Goal: Task Accomplishment & Management: Use online tool/utility

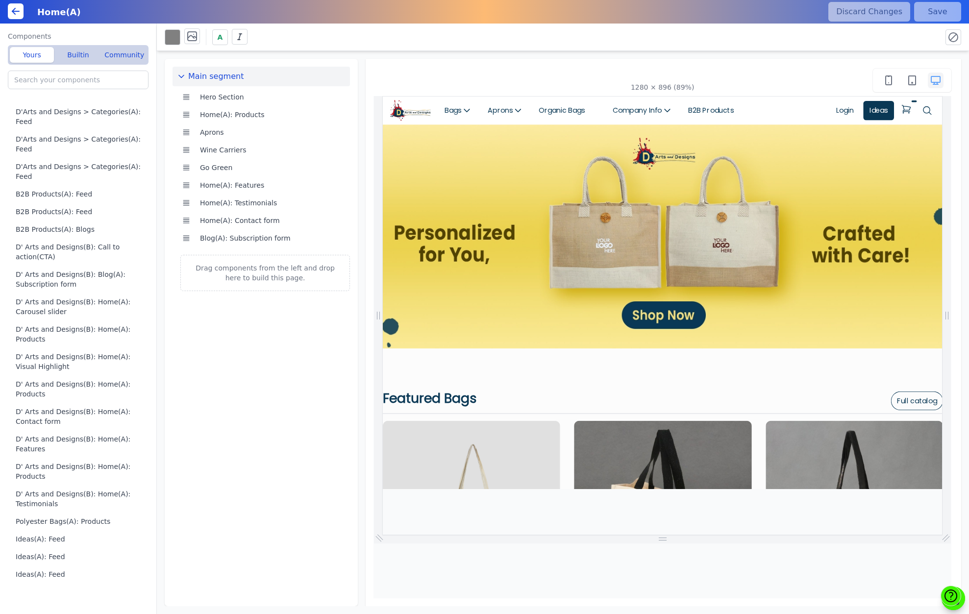
click at [227, 94] on button "Hero Section" at bounding box center [269, 97] width 146 height 18
click at [428, 107] on img at bounding box center [414, 112] width 47 height 24
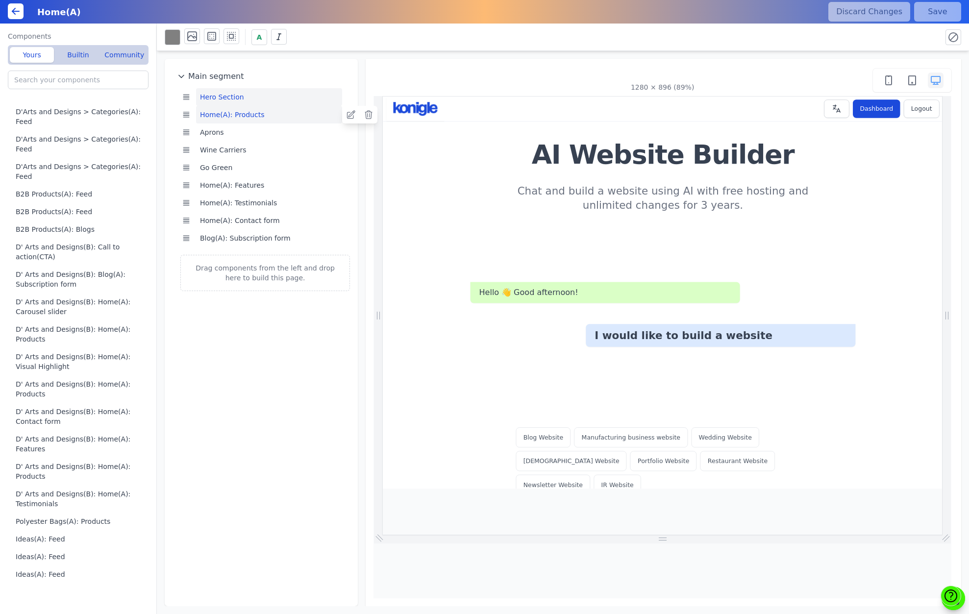
click at [218, 110] on button "Home(A): Products" at bounding box center [269, 115] width 146 height 18
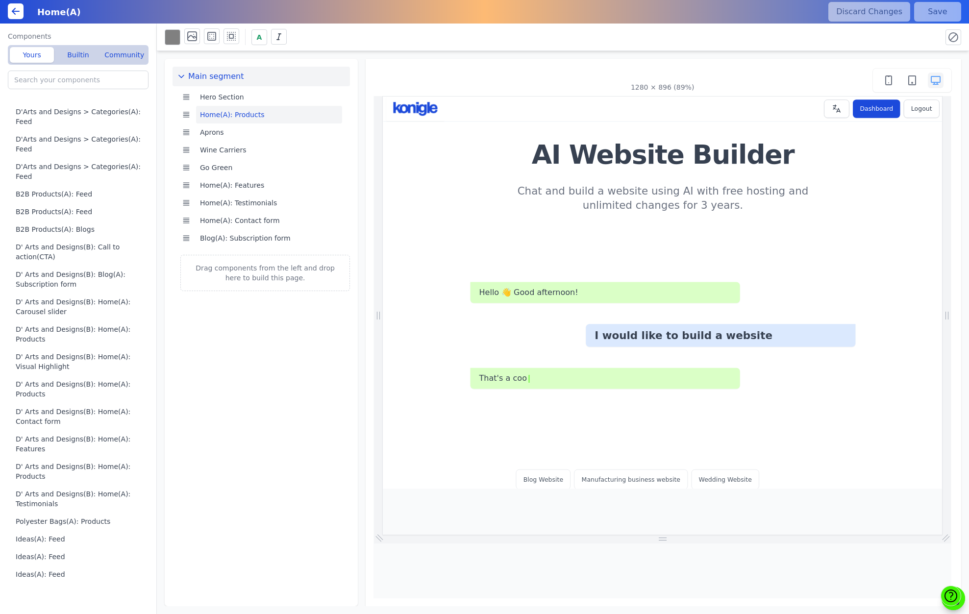
click at [181, 74] on icon "button" at bounding box center [181, 77] width 10 height 10
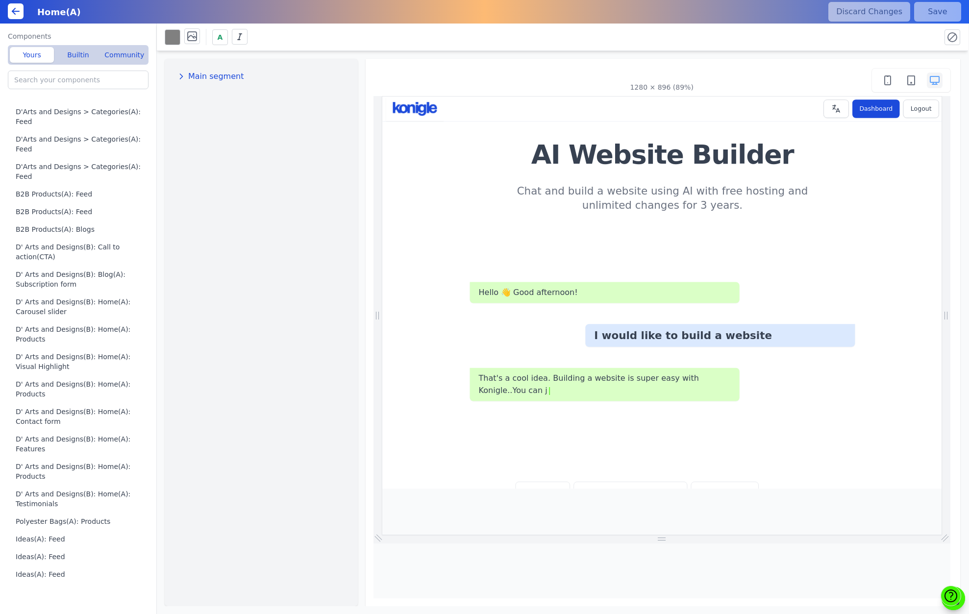
click at [180, 75] on icon "button" at bounding box center [181, 77] width 10 height 10
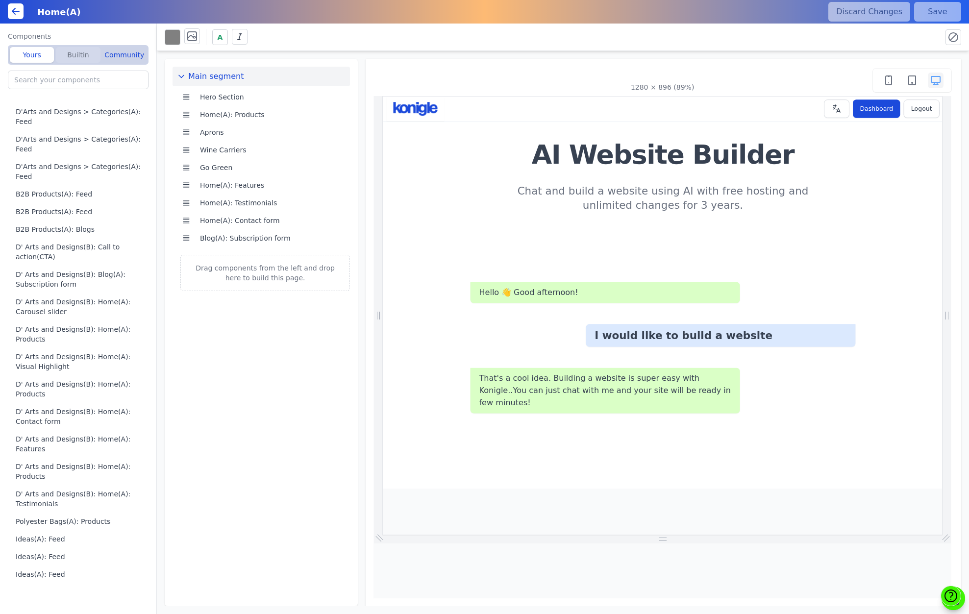
click at [79, 58] on button "Builtin" at bounding box center [78, 55] width 44 height 16
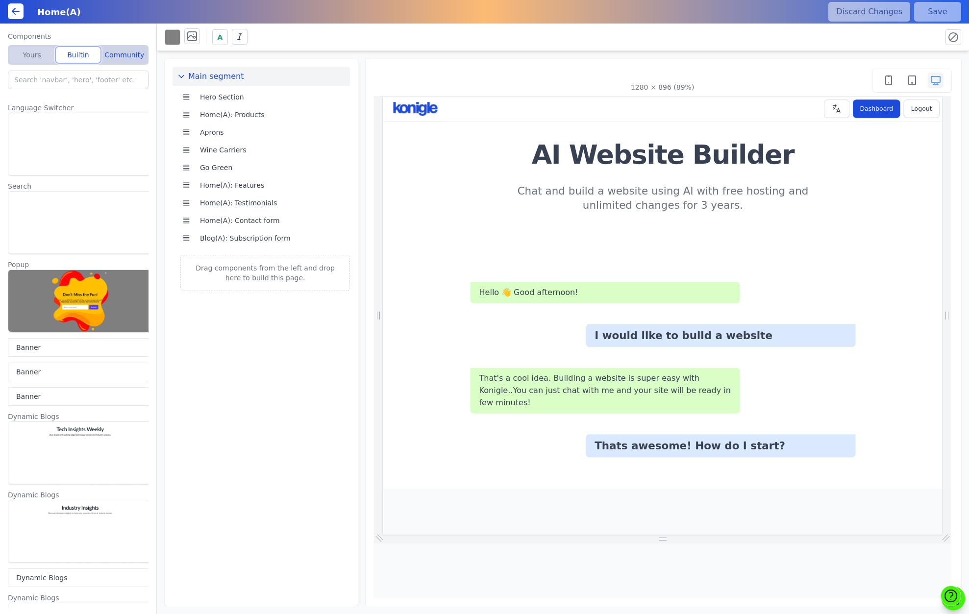
click at [41, 58] on button "Yours" at bounding box center [32, 55] width 44 height 16
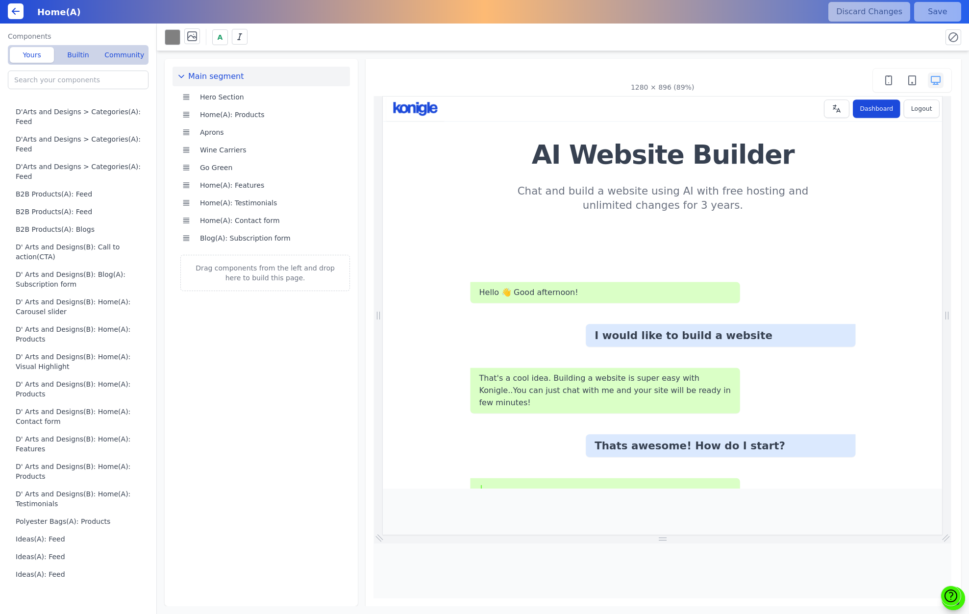
click at [15, 14] on icon at bounding box center [16, 11] width 12 height 12
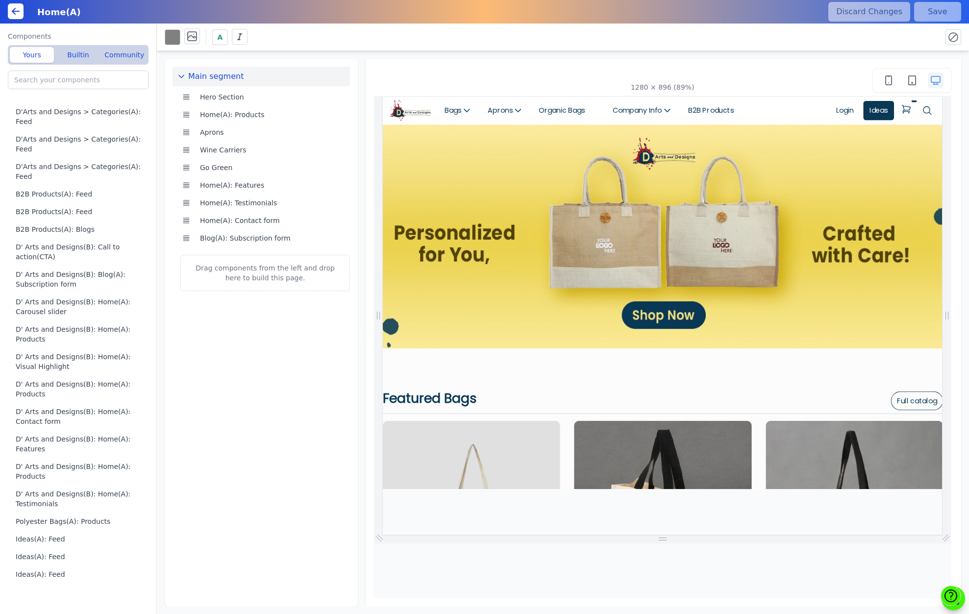
click at [13, 9] on icon at bounding box center [16, 11] width 12 height 12
click at [198, 95] on button "Hero Section" at bounding box center [269, 97] width 146 height 18
click at [240, 116] on button "Home(A): Products" at bounding box center [269, 115] width 146 height 18
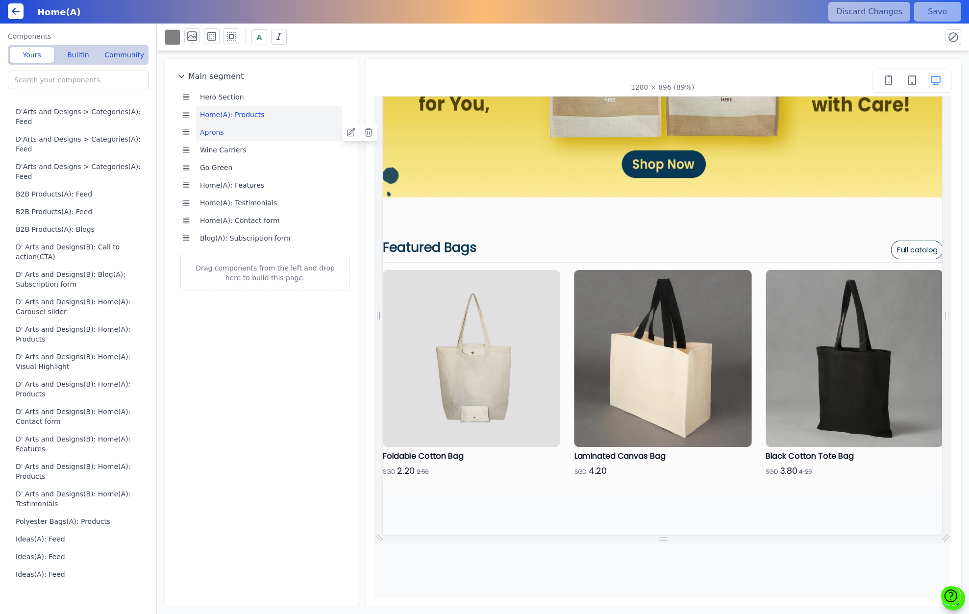
click at [207, 135] on button "Aprons" at bounding box center [269, 132] width 146 height 18
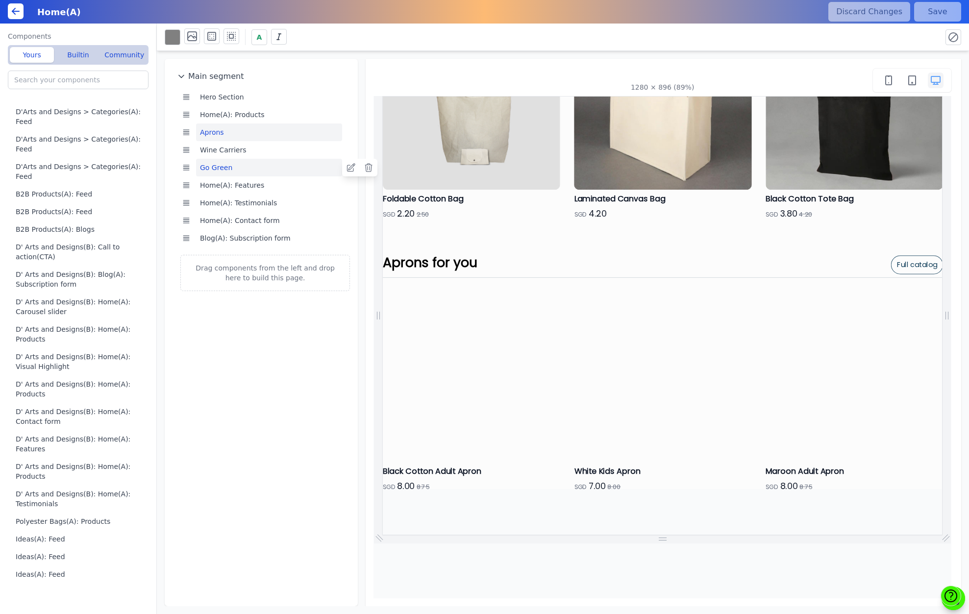
scroll to position [472, 0]
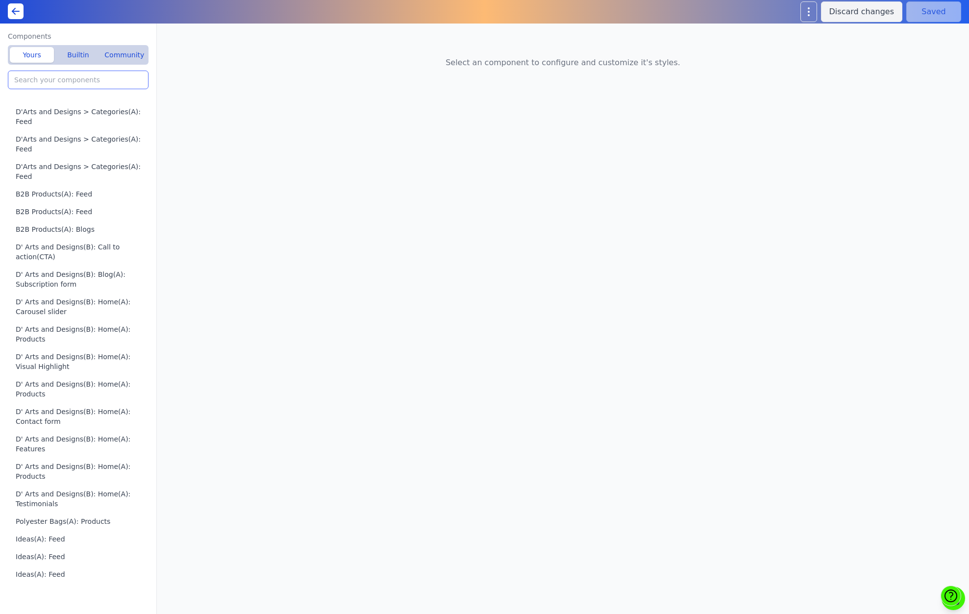
click at [101, 81] on input "search" at bounding box center [78, 80] width 141 height 19
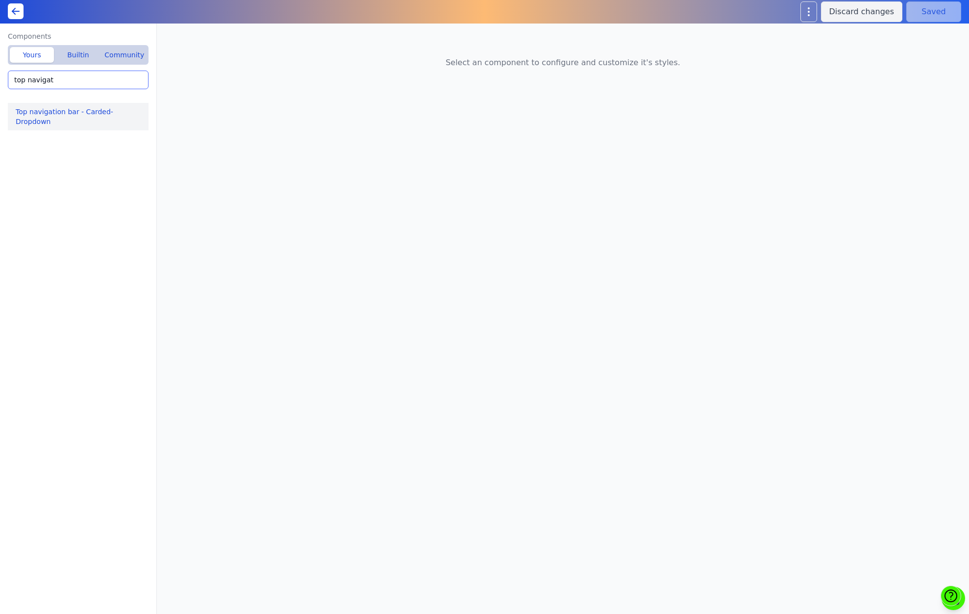
type input "top navigat"
click at [89, 109] on button "Top navigation bar - Carded-Dropdown" at bounding box center [80, 116] width 145 height 27
type input "Top navigation bar - Carded-Dropdown"
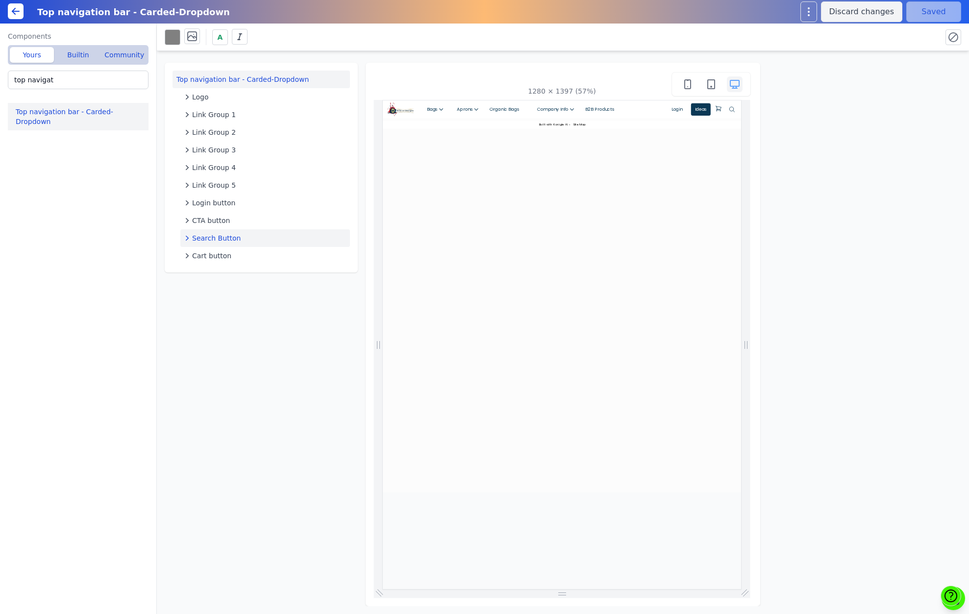
click at [217, 237] on span "Search Button" at bounding box center [216, 238] width 49 height 10
click at [186, 238] on icon "button" at bounding box center [187, 238] width 5 height 3
click at [218, 219] on span "CTA button" at bounding box center [211, 221] width 38 height 10
click at [215, 201] on span "Login button" at bounding box center [213, 203] width 43 height 10
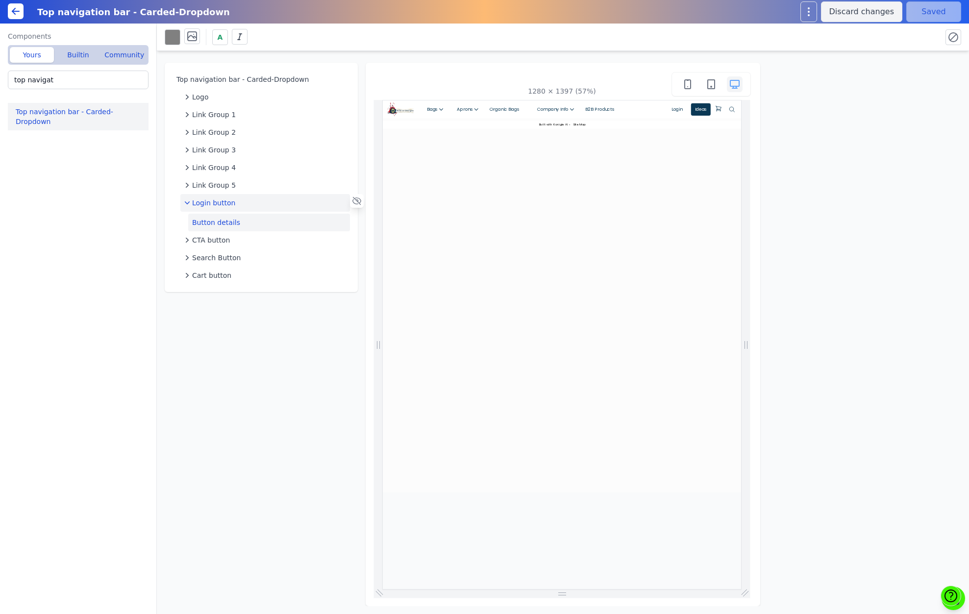
click at [221, 221] on button "Button details" at bounding box center [269, 223] width 162 height 18
select select "_self"
select select
click at [806, 285] on div "Top navigation bar - Carded-Dropdown Logo Link Group 1 Link Group 2 Link Group …" at bounding box center [563, 328] width 812 height 555
click at [889, 187] on select "New tab Same tab" at bounding box center [864, 188] width 177 height 21
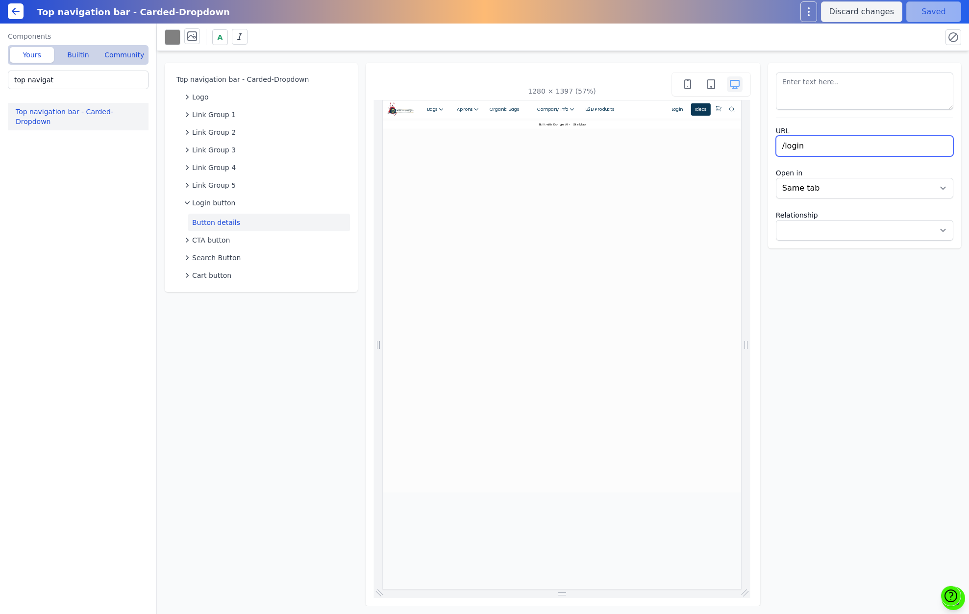
drag, startPoint x: 817, startPoint y: 147, endPoint x: 761, endPoint y: 149, distance: 56.4
click at [761, 149] on div "Top navigation bar - Carded-Dropdown Logo Link Group 1 Link Group 2 Link Group …" at bounding box center [563, 328] width 812 height 555
paste input "account/profile"
type input "/account/profile"
select select
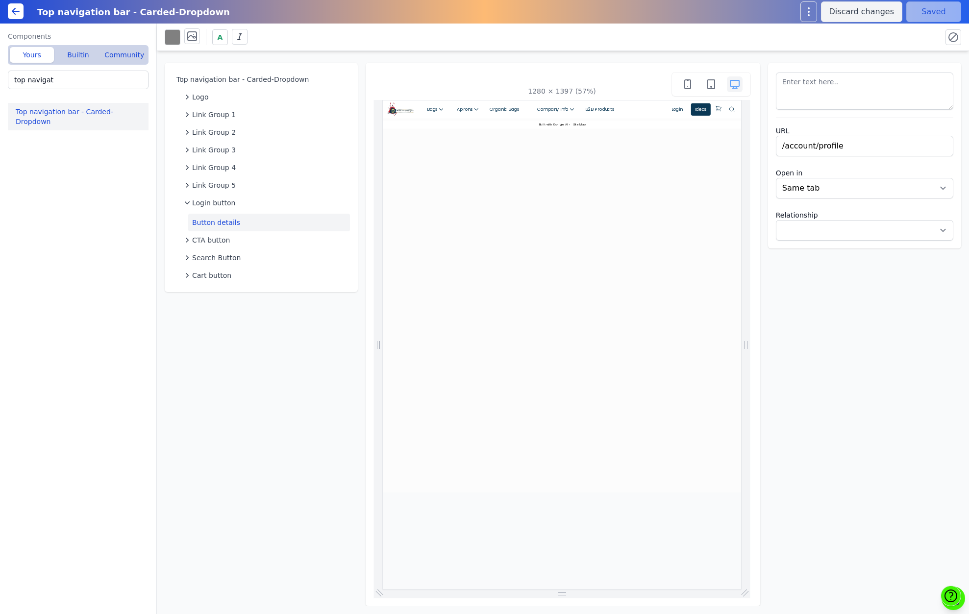
click at [880, 412] on div "Top navigation bar - Carded-Dropdown Logo Link Group 1 Link Group 2 Link Group …" at bounding box center [563, 328] width 812 height 555
click at [932, 10] on button "Save" at bounding box center [933, 11] width 55 height 21
click at [814, 83] on textarea at bounding box center [864, 91] width 177 height 37
drag, startPoint x: 814, startPoint y: 83, endPoint x: 753, endPoint y: 85, distance: 61.3
click at [753, 85] on div "Top navigation bar - Carded-Dropdown Logo Link Group 1 Link Group 2 Link Group …" at bounding box center [563, 328] width 812 height 555
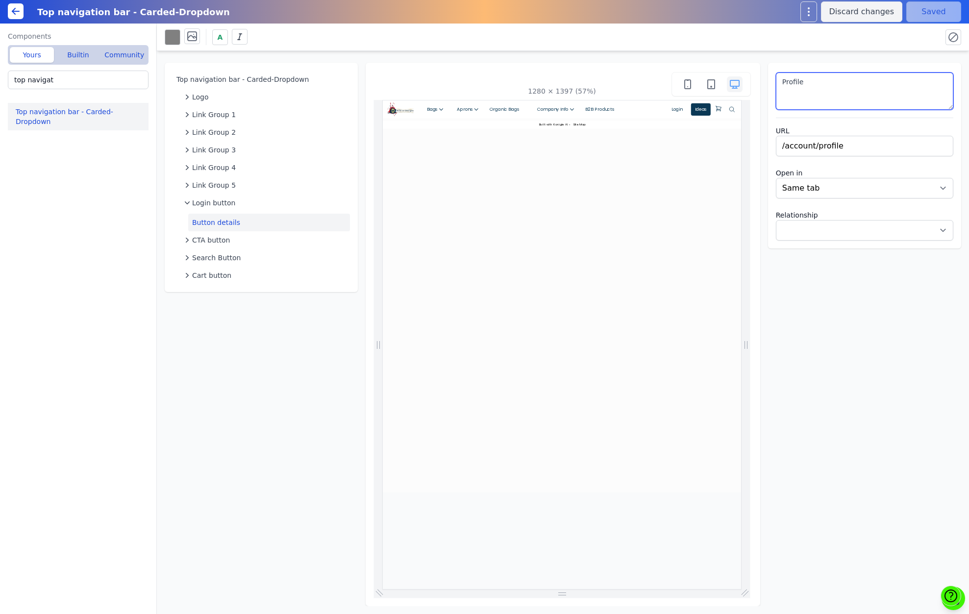
type textarea "Profile"
click at [890, 290] on div "Top navigation bar - Carded-Dropdown Logo Link Group 1 Link Group 2 Link Group …" at bounding box center [563, 328] width 812 height 555
click at [937, 14] on button "Save" at bounding box center [933, 11] width 55 height 21
click at [846, 182] on select "New tab Same tab" at bounding box center [864, 188] width 177 height 21
select select "_blank"
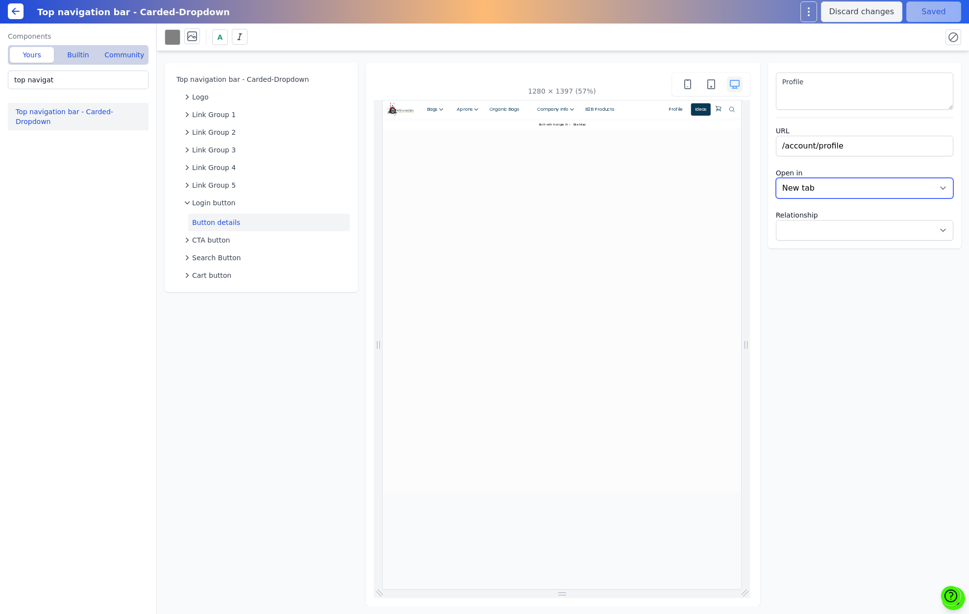
select select
click at [813, 307] on div "Top navigation bar - Carded-Dropdown Logo Link Group 1 Link Group 2 Link Group …" at bounding box center [563, 328] width 812 height 555
click at [937, 11] on button "Save" at bounding box center [933, 11] width 55 height 21
